Goal: Find specific page/section: Find specific page/section

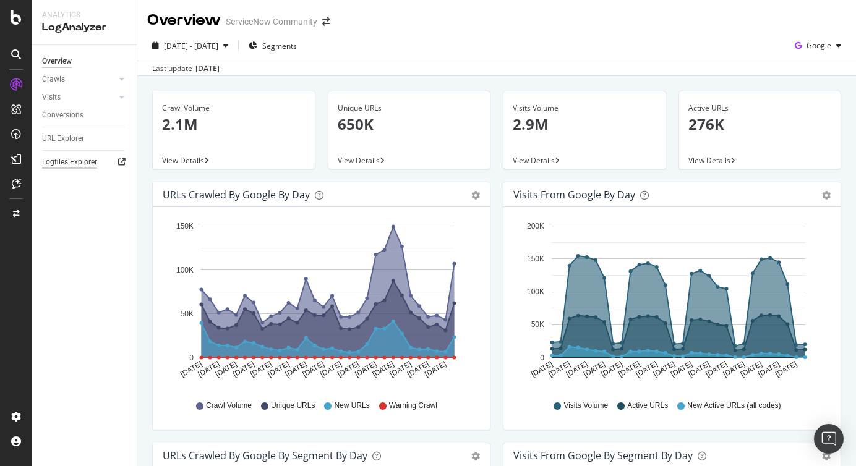
click at [84, 160] on div "Logfiles Explorer" at bounding box center [69, 162] width 55 height 13
